Goal: Task Accomplishment & Management: Use online tool/utility

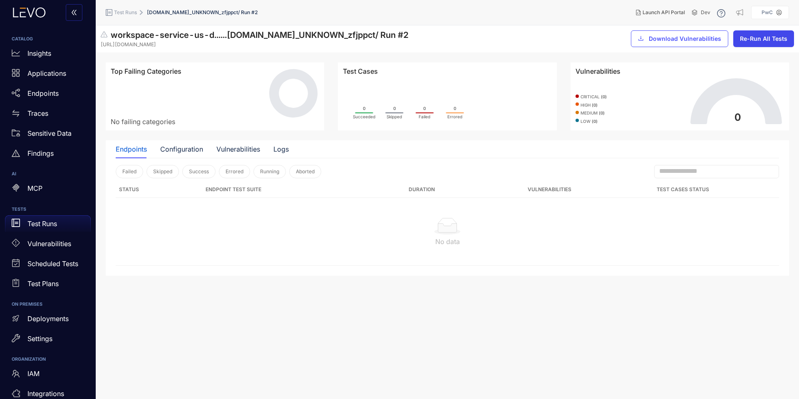
click at [777, 41] on span "Re-Run All Tests" at bounding box center [763, 38] width 47 height 7
click at [59, 222] on div "Test Runs" at bounding box center [48, 223] width 86 height 17
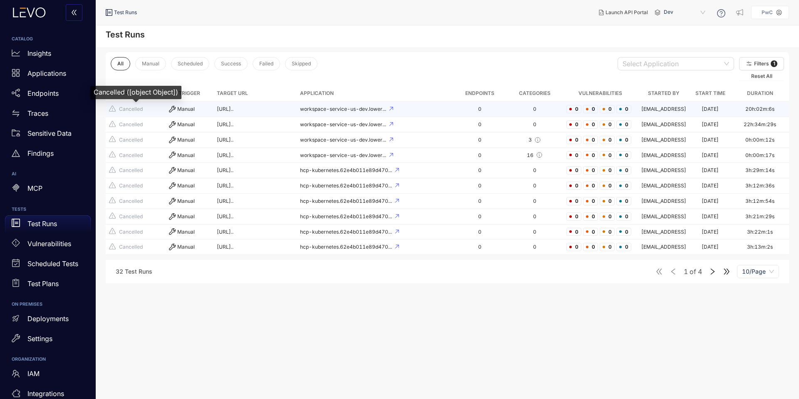
click at [144, 108] on span "Cancelled" at bounding box center [135, 109] width 53 height 8
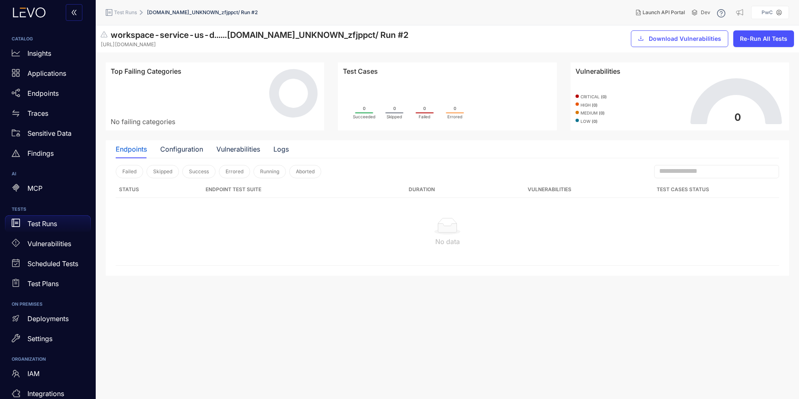
click at [45, 227] on p "Test Runs" at bounding box center [42, 223] width 30 height 7
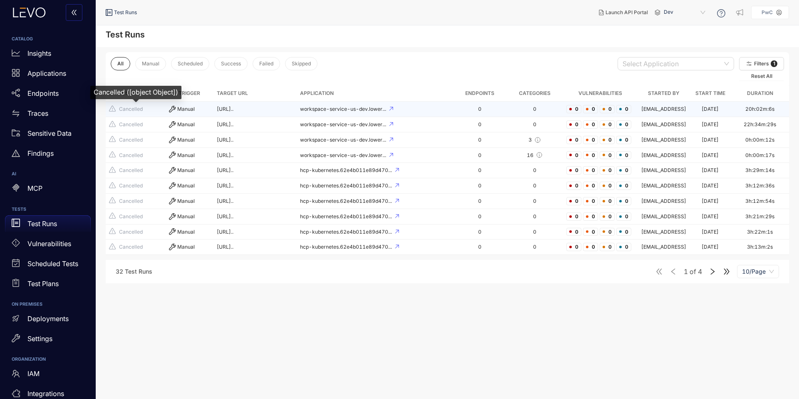
click at [148, 110] on span "Cancelled" at bounding box center [135, 109] width 53 height 8
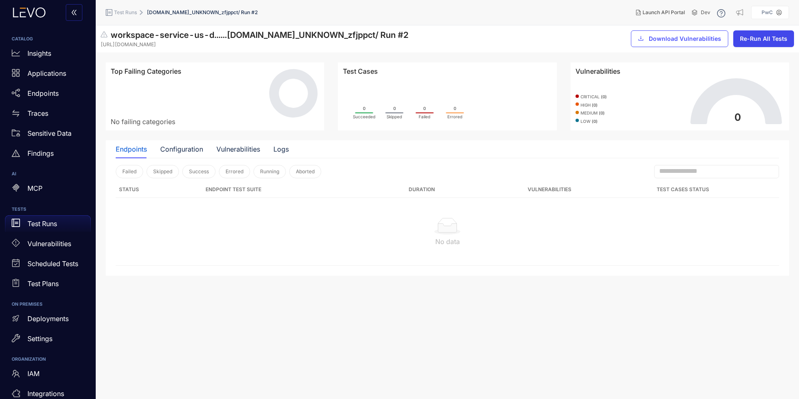
click at [750, 38] on span "Re-Run All Tests" at bounding box center [763, 38] width 47 height 7
click at [60, 225] on div "Test Runs" at bounding box center [48, 223] width 86 height 17
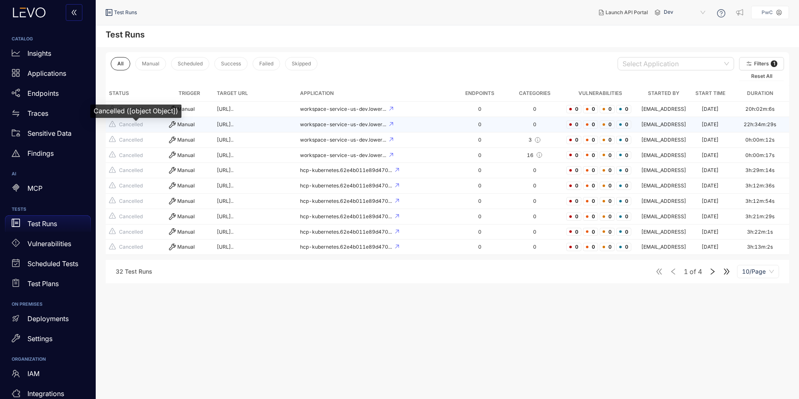
click at [155, 125] on span "Cancelled" at bounding box center [135, 125] width 53 height 8
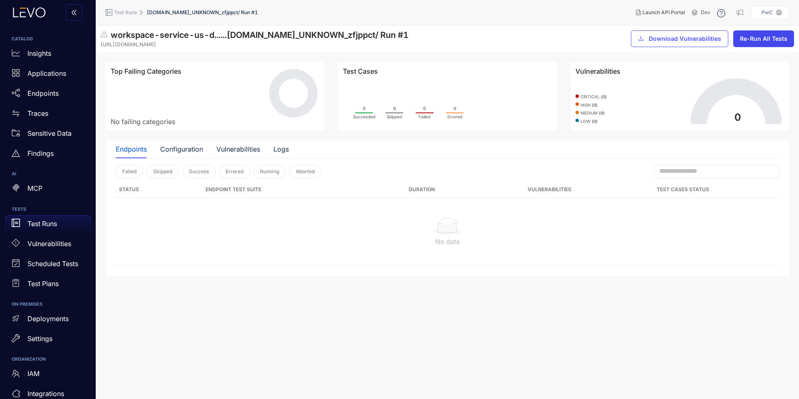
click at [757, 44] on button "Re-Run All Tests" at bounding box center [764, 38] width 61 height 17
click at [50, 225] on p "Test Runs" at bounding box center [42, 223] width 30 height 7
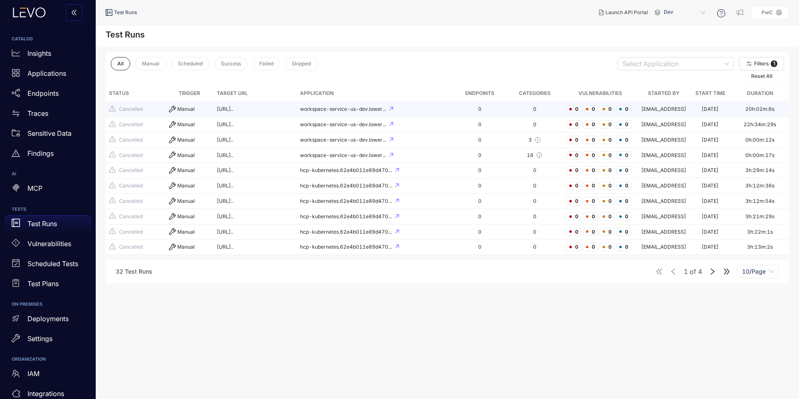
click at [395, 110] on div "workspace-service-us-dev.lower..." at bounding box center [375, 109] width 150 height 6
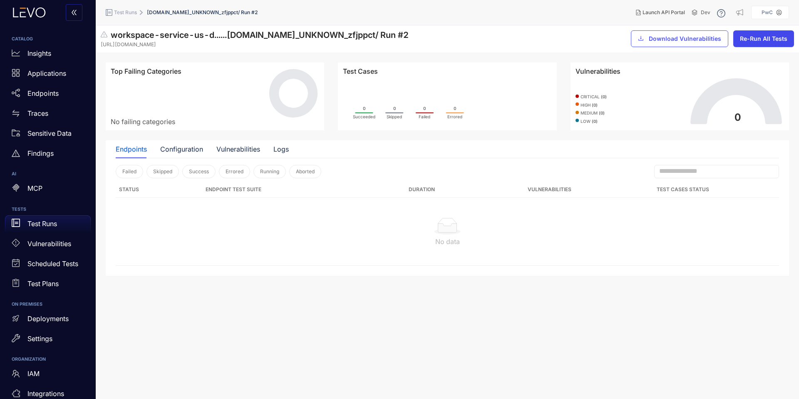
click at [762, 42] on button "Re-Run All Tests" at bounding box center [764, 38] width 61 height 17
click at [68, 224] on div "Test Runs" at bounding box center [48, 223] width 86 height 17
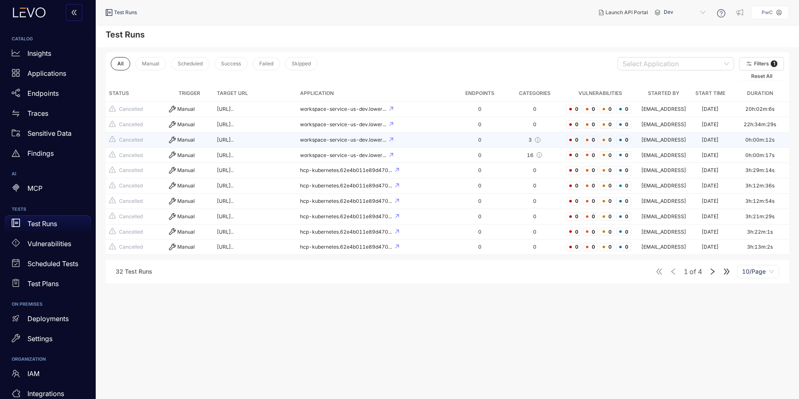
click at [199, 143] on div "Manual" at bounding box center [189, 140] width 41 height 7
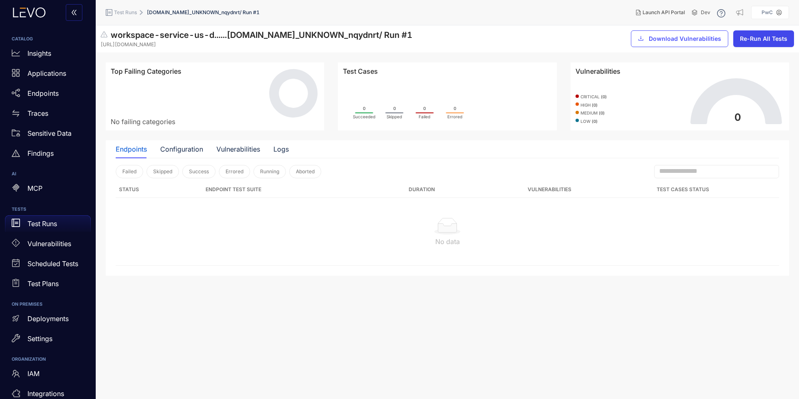
click at [747, 37] on span "Re-Run All Tests" at bounding box center [763, 38] width 47 height 7
click at [179, 149] on div "Configuration" at bounding box center [181, 148] width 43 height 7
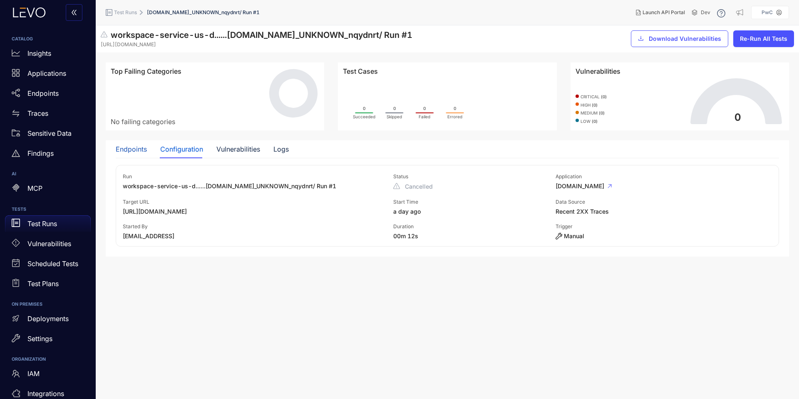
click at [142, 151] on div "Endpoints" at bounding box center [131, 148] width 31 height 7
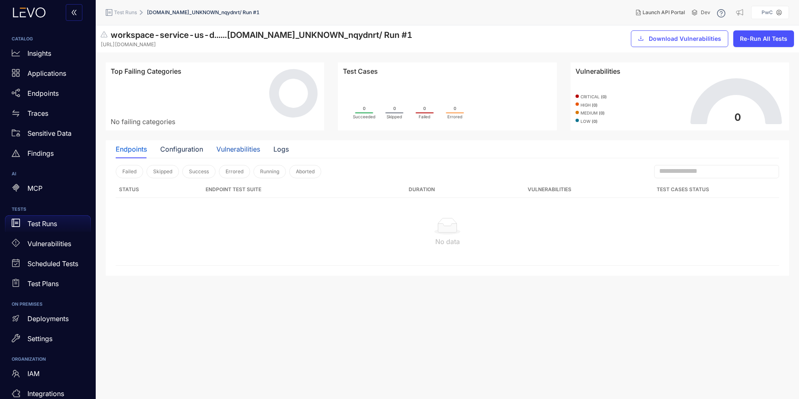
click at [224, 147] on div "Vulnerabilities" at bounding box center [239, 148] width 44 height 7
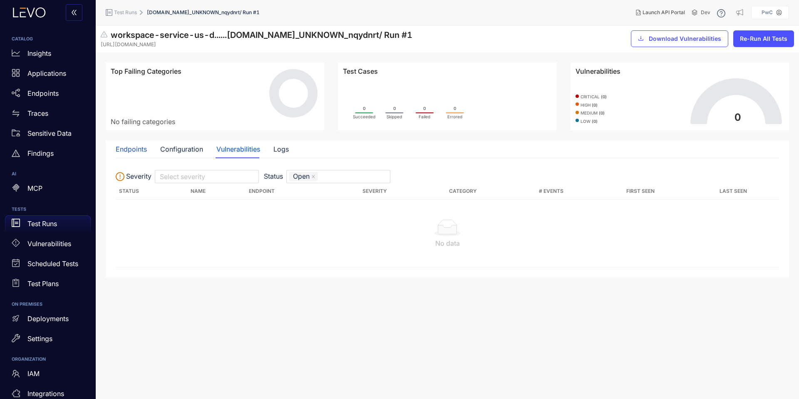
click at [129, 153] on div "Endpoints" at bounding box center [131, 148] width 31 height 7
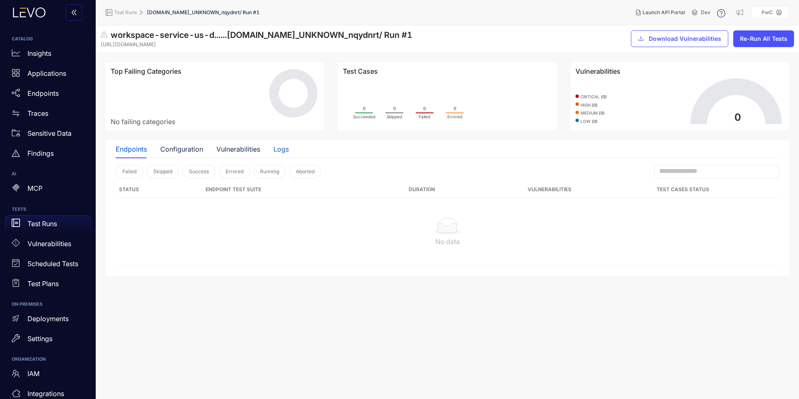
click at [282, 150] on div "Logs" at bounding box center [281, 148] width 15 height 7
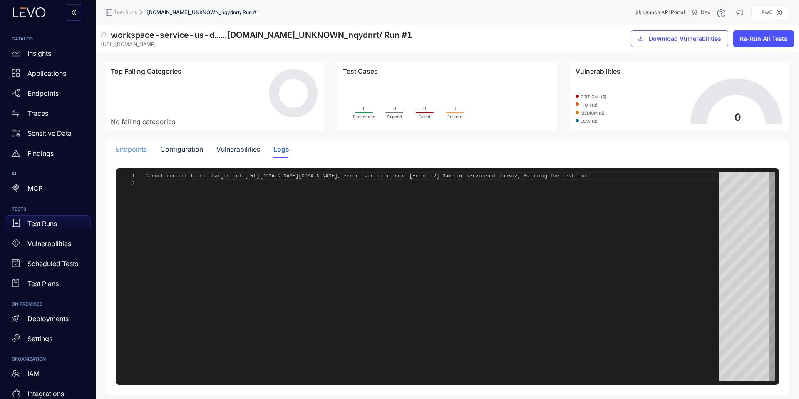
click at [135, 154] on div "Endpoints" at bounding box center [131, 148] width 31 height 17
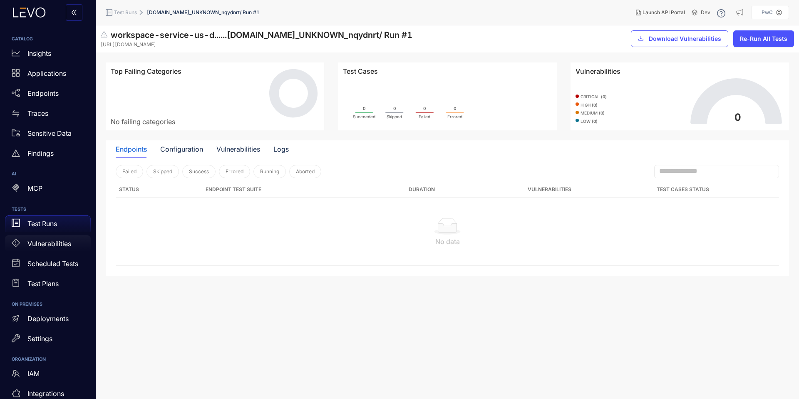
click at [66, 241] on p "Vulnerabilities" at bounding box center [49, 243] width 44 height 7
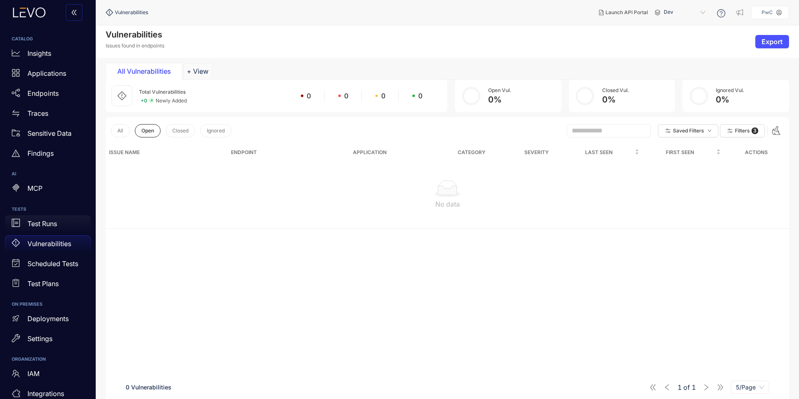
click at [61, 223] on div "Test Runs" at bounding box center [48, 223] width 86 height 17
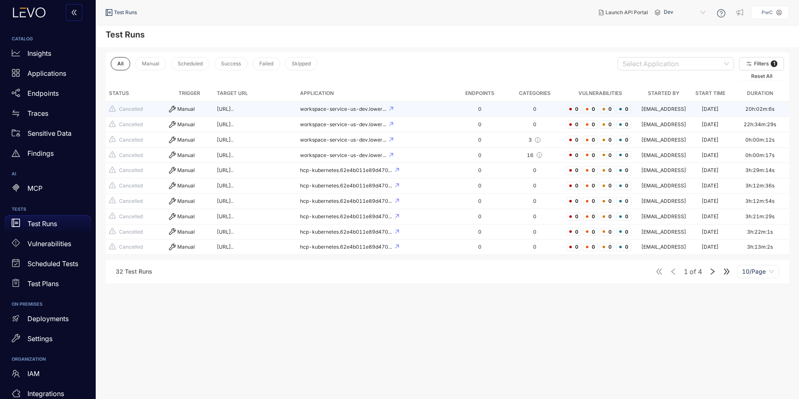
click at [201, 110] on div "Manual" at bounding box center [189, 109] width 41 height 7
